Goal: Information Seeking & Learning: Learn about a topic

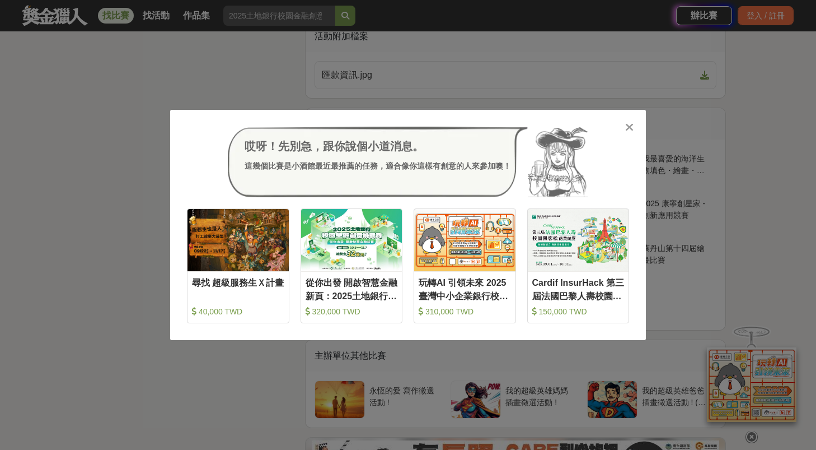
click at [630, 130] on icon at bounding box center [629, 127] width 8 height 11
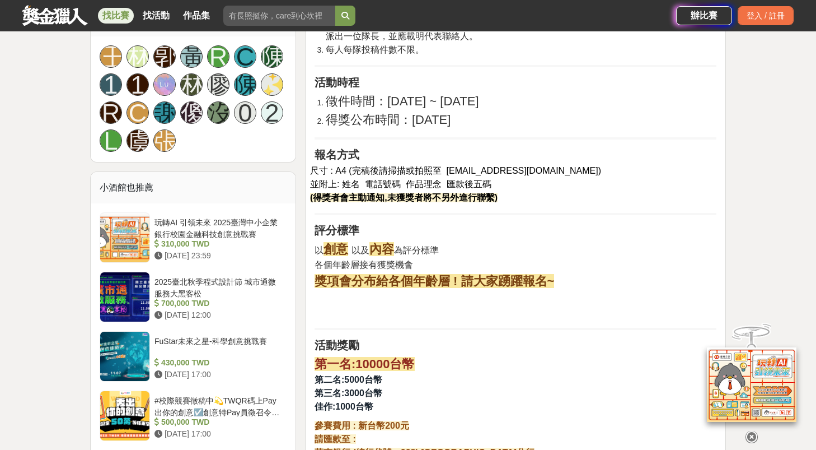
scroll to position [846, 0]
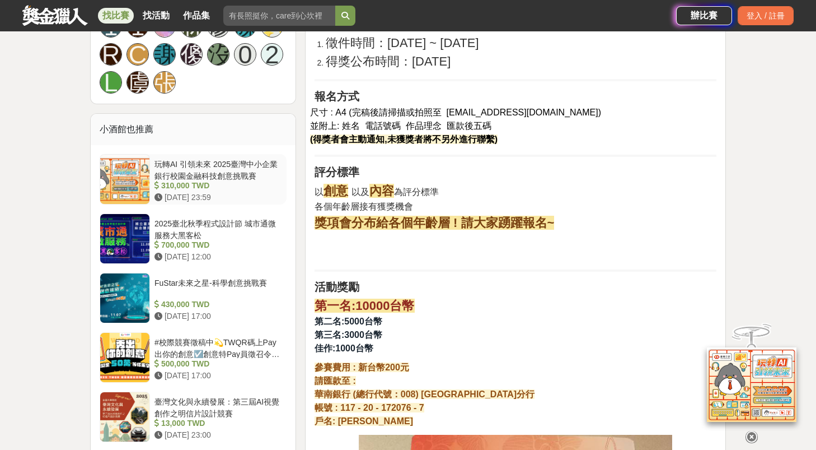
click at [126, 178] on div at bounding box center [124, 179] width 49 height 49
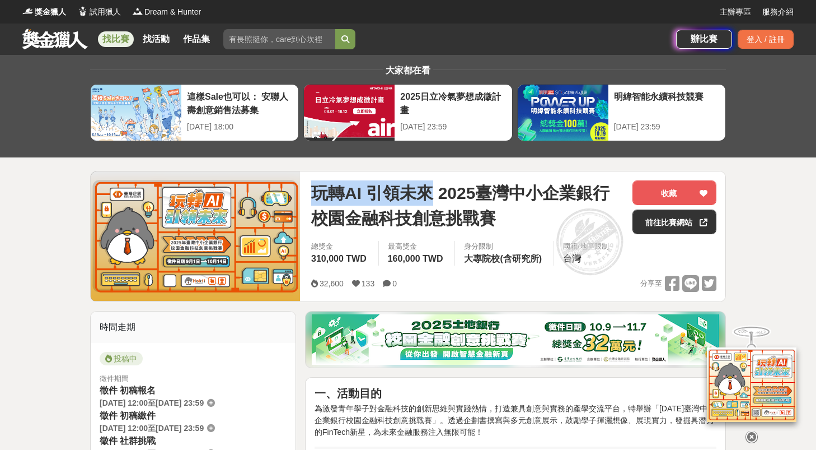
drag, startPoint x: 313, startPoint y: 190, endPoint x: 428, endPoint y: 194, distance: 114.9
click at [428, 194] on span "玩轉AI 引領未來 2025臺灣中小企業銀行校園金融科技創意挑戰賽" at bounding box center [467, 205] width 312 height 50
copy span "玩轉AI 引領未來"
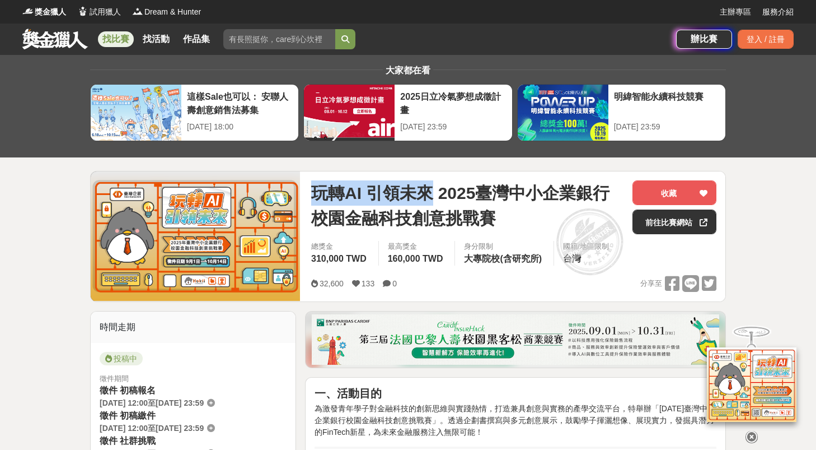
copy span "玩轉AI 引領未來"
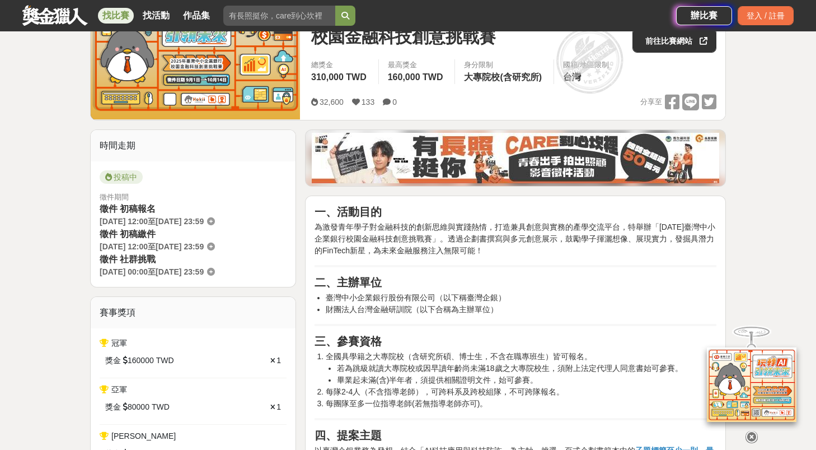
scroll to position [220, 0]
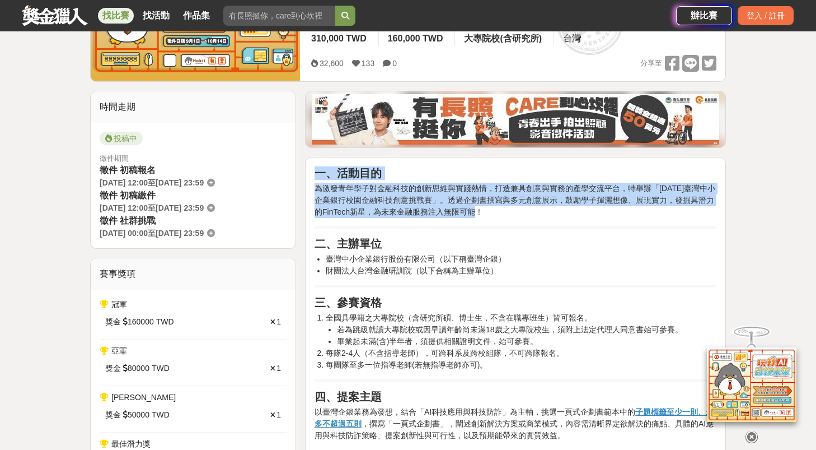
drag, startPoint x: 315, startPoint y: 173, endPoint x: 550, endPoint y: 211, distance: 238.7
copy div "一、活動目的 為激發青年學子對金融科技的創新思維與實踐熱情，打造兼具創意與實務的產學交流平台，特舉辦「2025年臺灣中小企業銀行校園金融科技創意挑戰賽」。透過…"
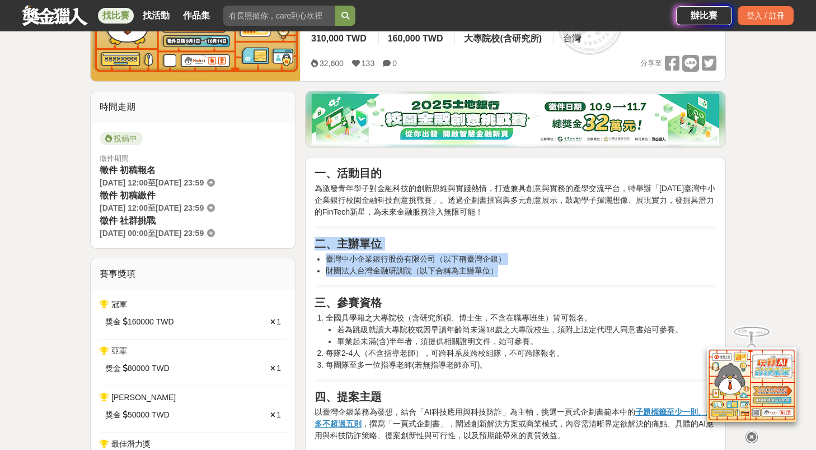
drag, startPoint x: 315, startPoint y: 242, endPoint x: 527, endPoint y: 275, distance: 215.4
copy div "二、主辦單位 臺灣中小企業銀行股份有限公司（以下稱臺灣企銀） 財團法人台灣金融研訓院（以下合稱為主辦單位）"
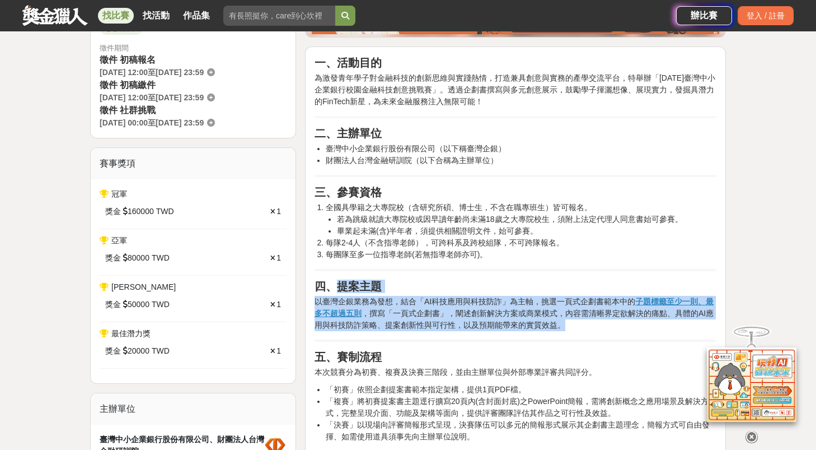
drag, startPoint x: 338, startPoint y: 287, endPoint x: 549, endPoint y: 321, distance: 213.8
copy div "提案主題 以臺灣企銀業務為發想，結合「AI科技應用與科技防詐」為主軸，挑選一頁式企劃書範本中的 子題標籤至少一則、最多不超過五則 ，撰寫「一頁式企劃書」，闡述…"
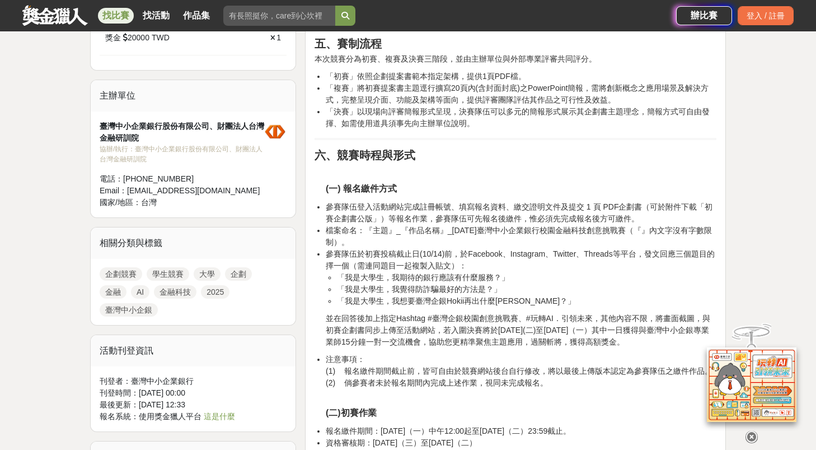
scroll to position [657, 0]
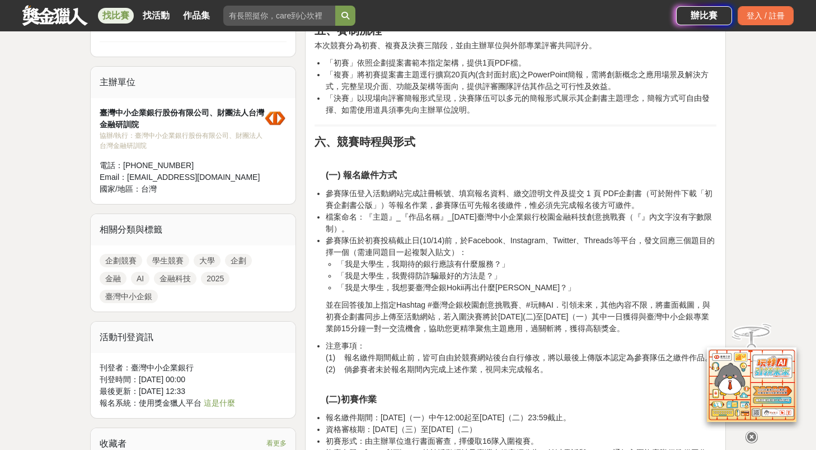
click at [776, 402] on img at bounding box center [752, 384] width 90 height 74
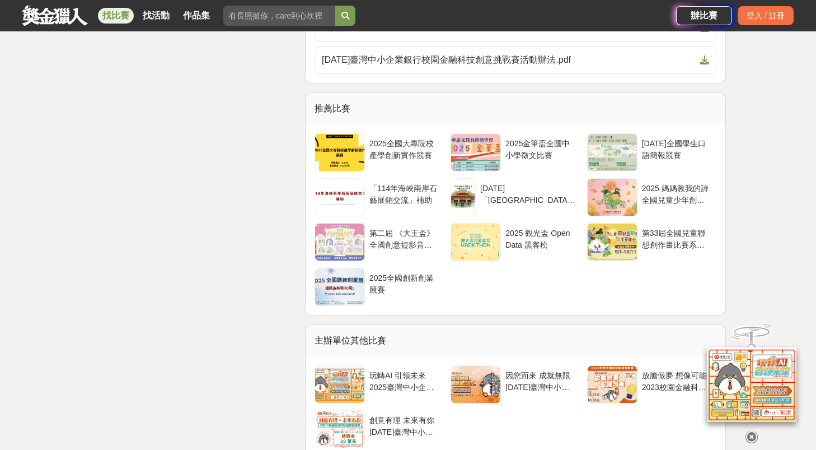
scroll to position [2944, 0]
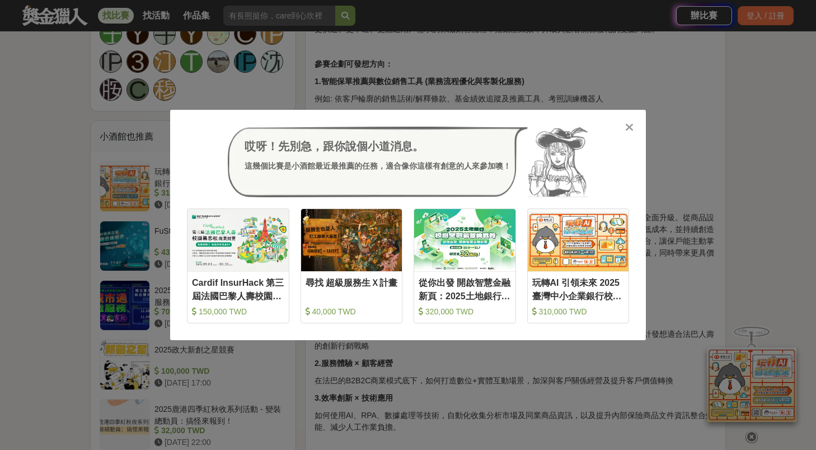
click at [629, 125] on icon at bounding box center [629, 127] width 8 height 11
